Goal: Transaction & Acquisition: Purchase product/service

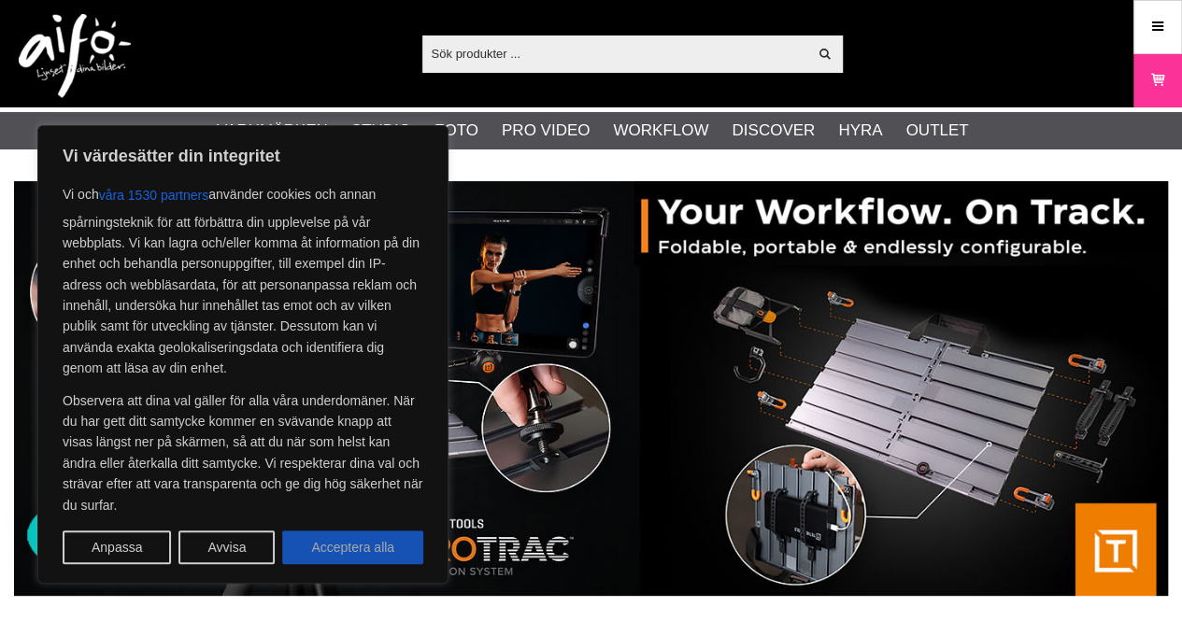
click at [318, 543] on button "Acceptera alla" at bounding box center [352, 548] width 141 height 34
checkbox input "true"
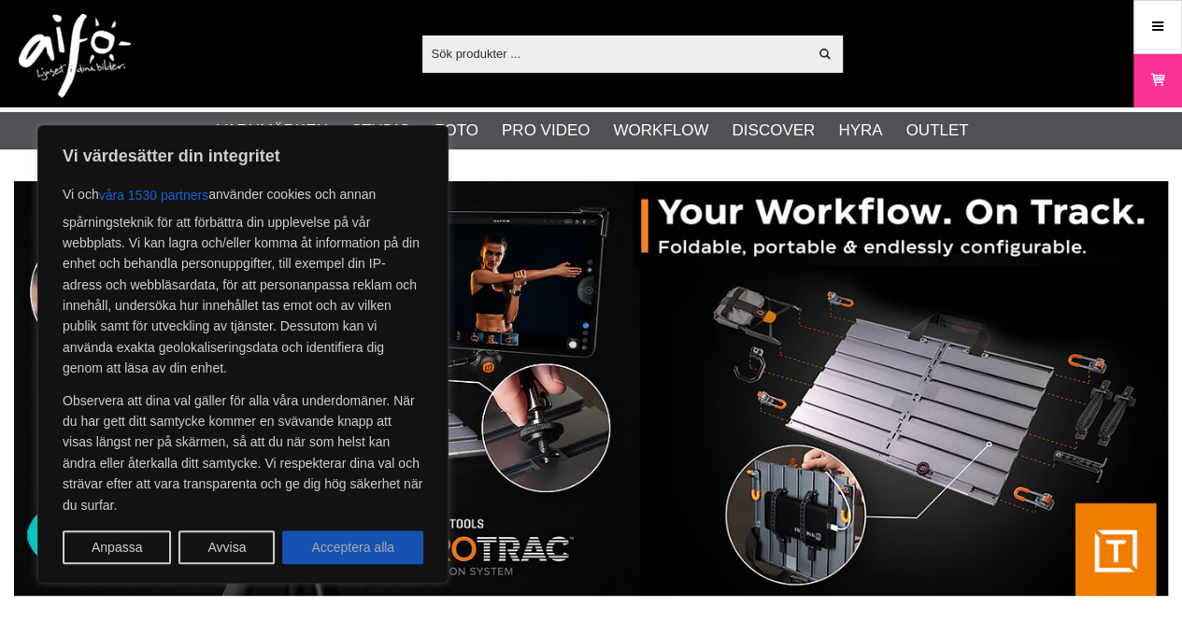
checkbox input "true"
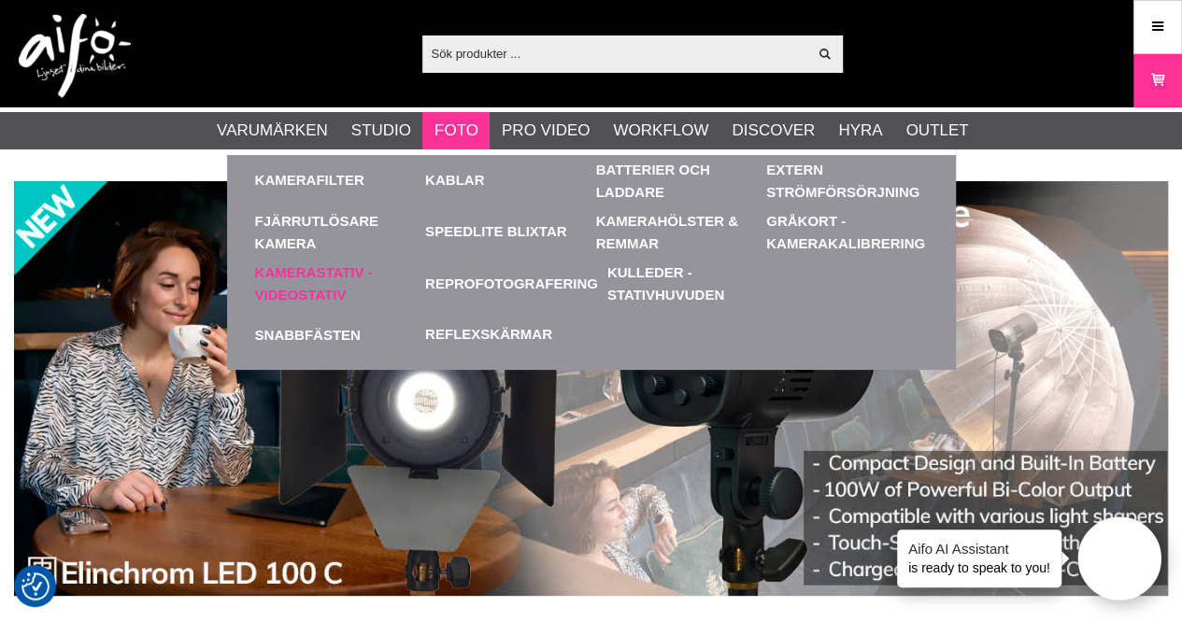
click at [323, 276] on link "Kamerastativ - Videostativ" at bounding box center [336, 283] width 162 height 51
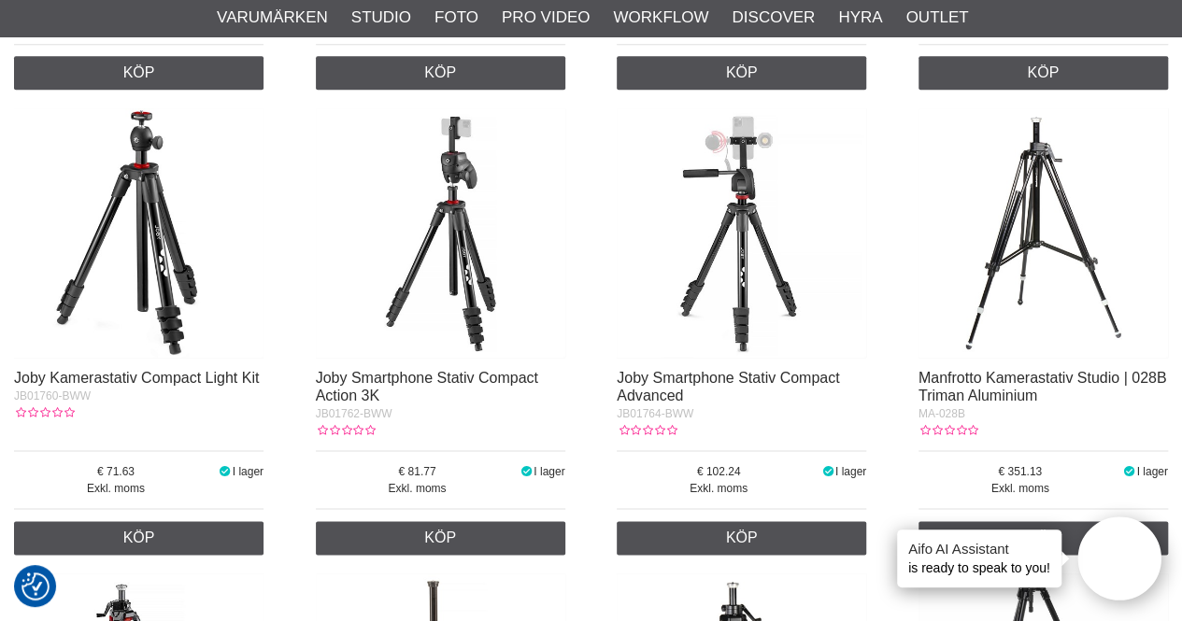
scroll to position [1402, 0]
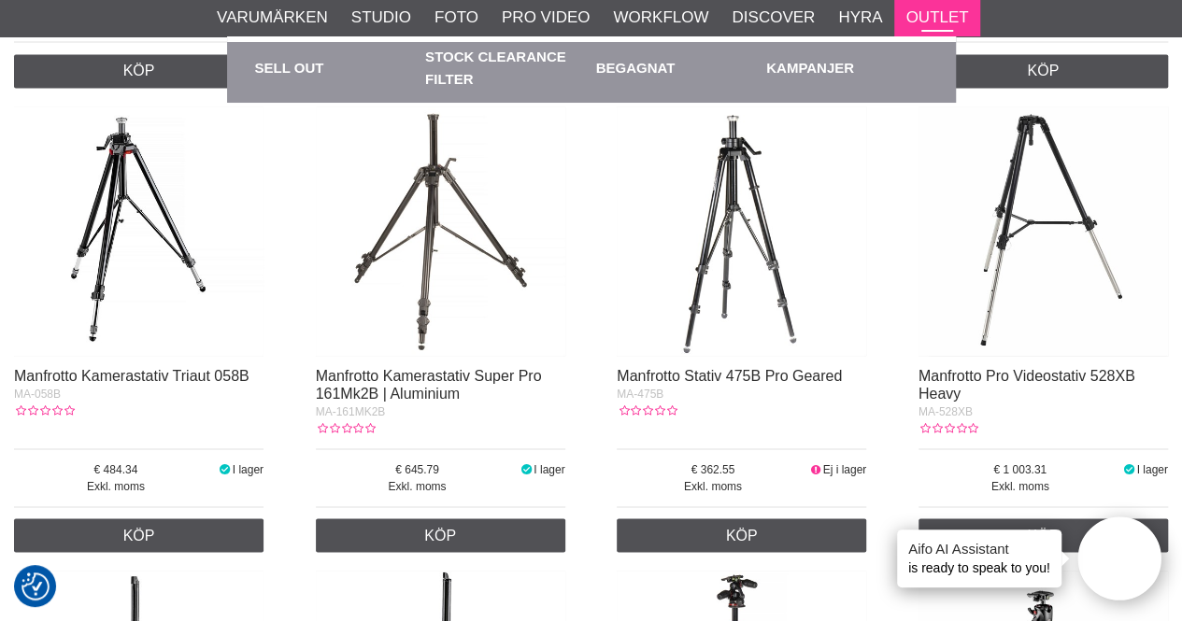
click at [932, 14] on link "Outlet" at bounding box center [936, 18] width 63 height 24
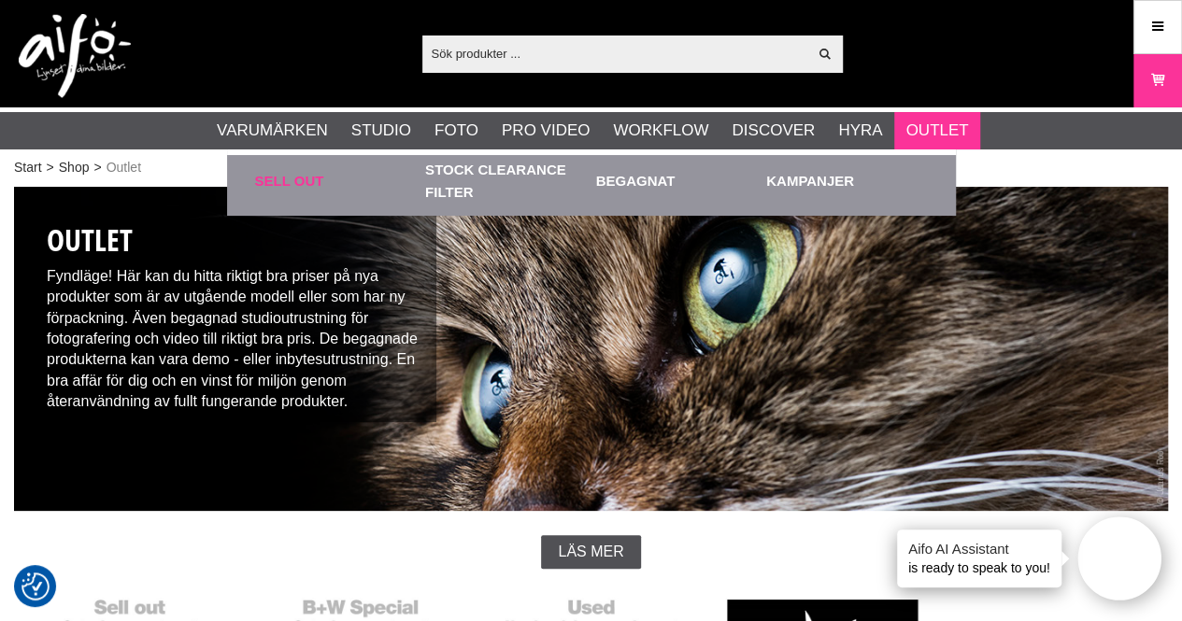
click at [269, 172] on link "Sell out" at bounding box center [336, 180] width 162 height 51
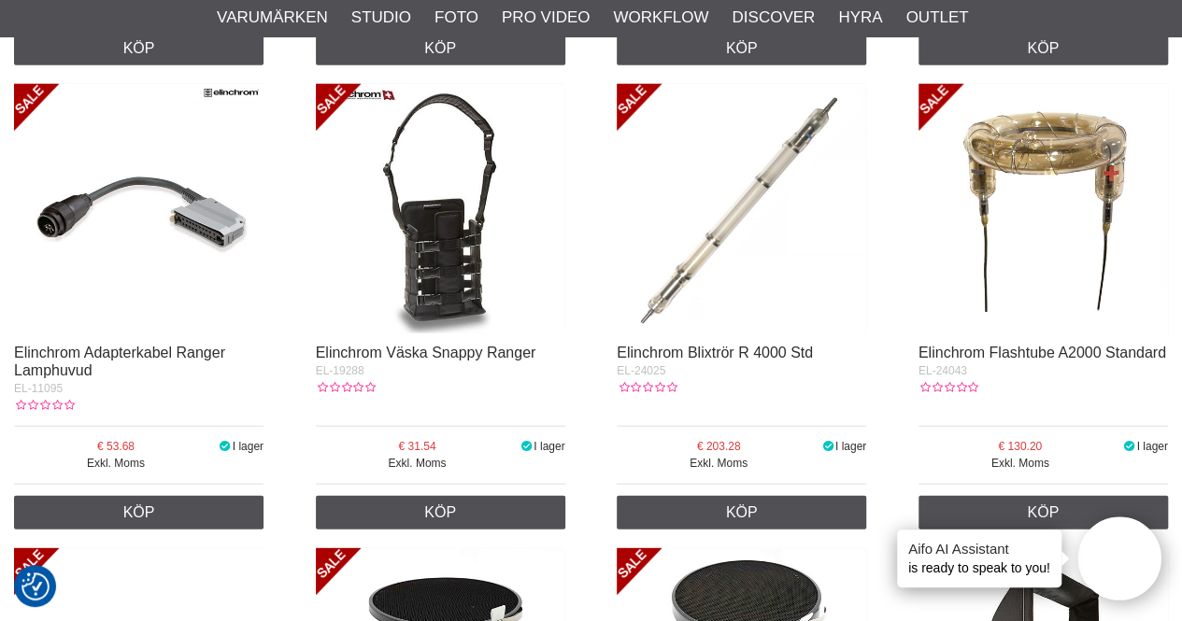
scroll to position [2242, 0]
